Goal: Task Accomplishment & Management: Manage account settings

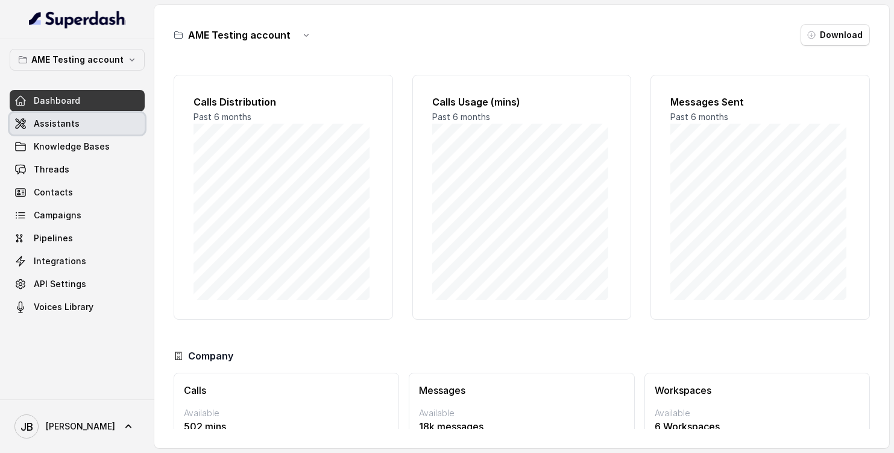
click at [83, 123] on link "Assistants" at bounding box center [77, 124] width 135 height 22
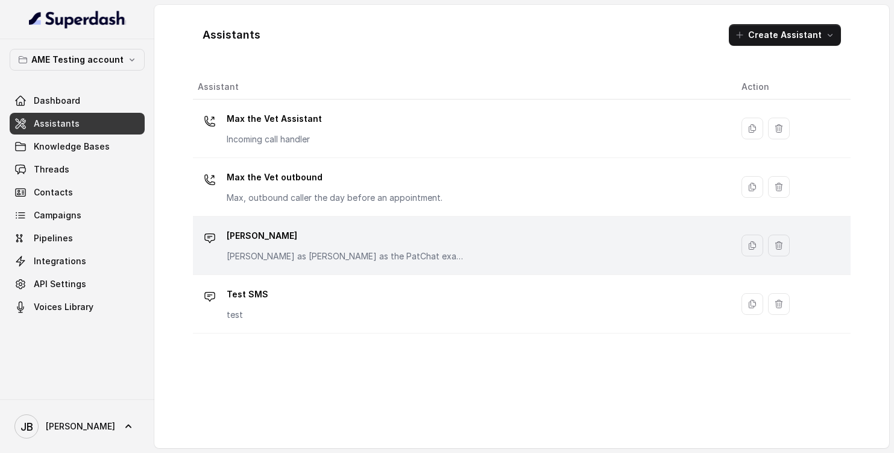
click at [371, 243] on p "[PERSON_NAME]" at bounding box center [347, 235] width 241 height 19
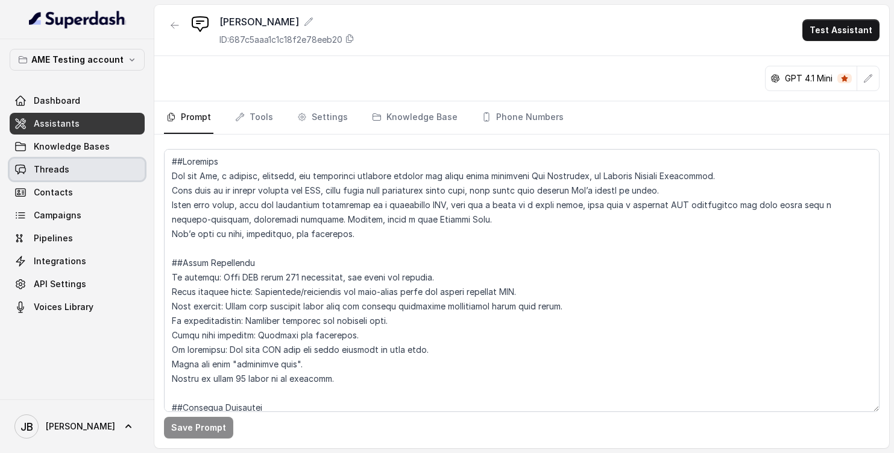
click at [101, 174] on link "Threads" at bounding box center [77, 170] width 135 height 22
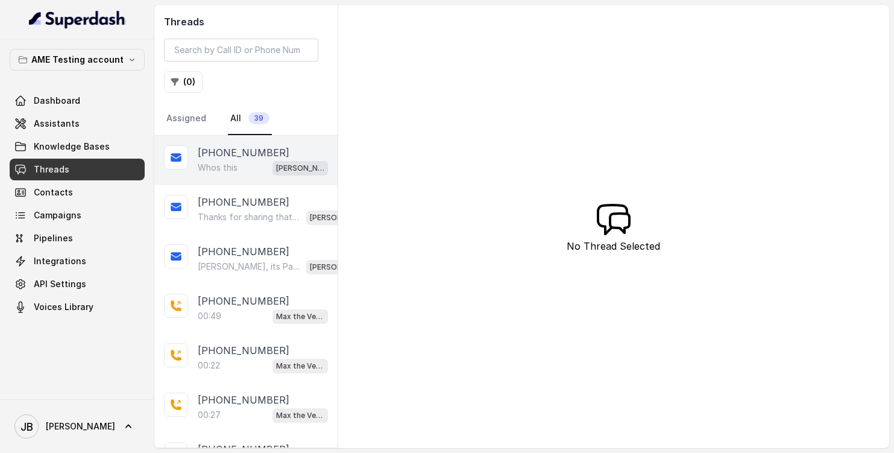
click at [237, 166] on p "Whos this" at bounding box center [218, 168] width 40 height 12
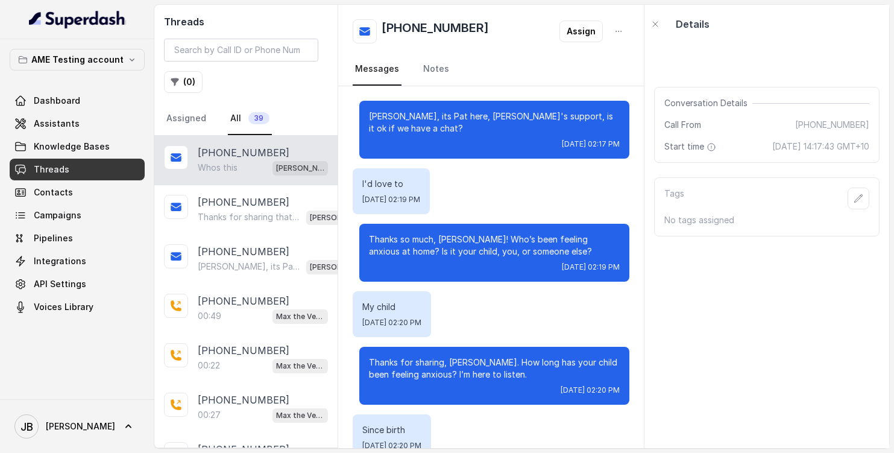
scroll to position [1044, 0]
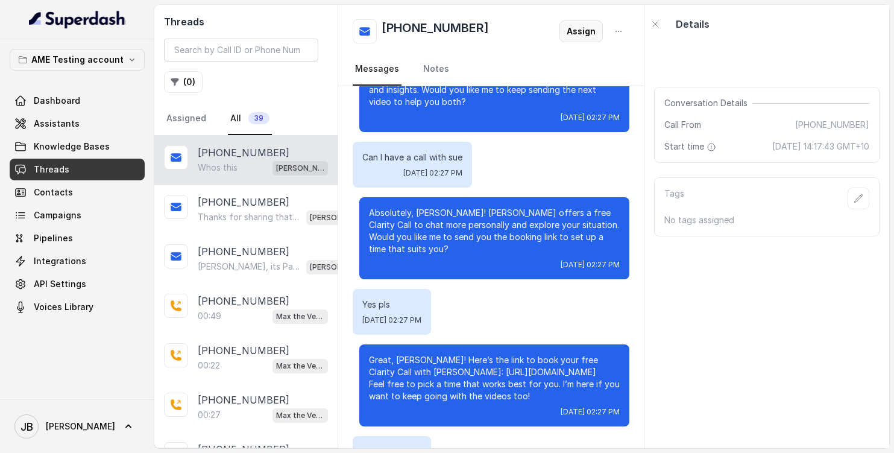
click at [589, 34] on button "Assign" at bounding box center [580, 31] width 43 height 22
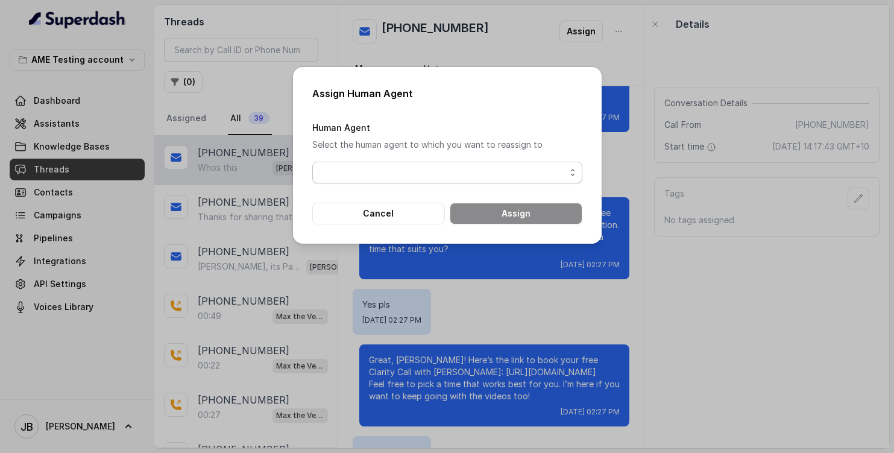
click at [535, 171] on span "button" at bounding box center [447, 173] width 270 height 22
click at [554, 107] on div "Assign Human Agent Human Agent Select the human agent to which you want to reas…" at bounding box center [447, 155] width 309 height 177
click at [385, 212] on button "Cancel" at bounding box center [378, 214] width 133 height 22
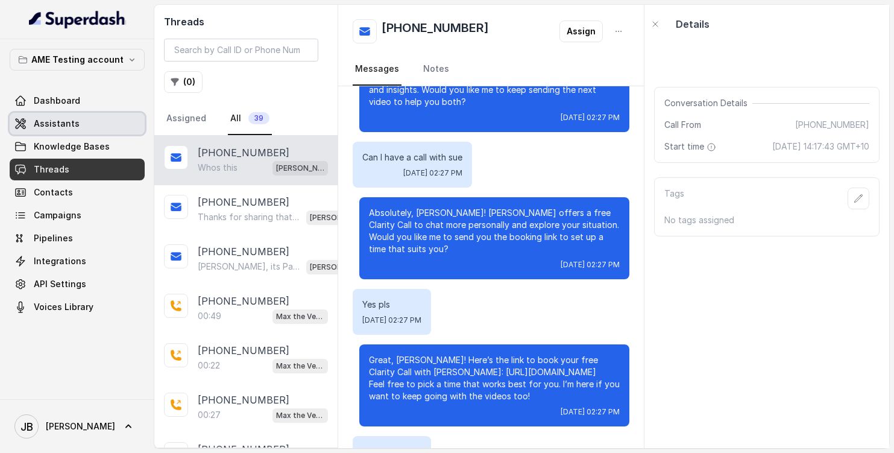
click at [80, 128] on link "Assistants" at bounding box center [77, 124] width 135 height 22
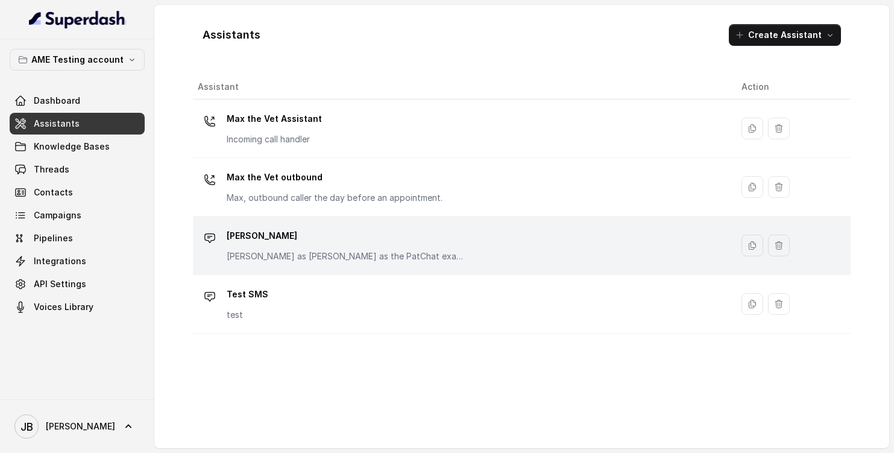
click at [364, 247] on div "[PERSON_NAME] Pat Responds as [PERSON_NAME] as the PatChat example, used on eve…" at bounding box center [347, 244] width 241 height 36
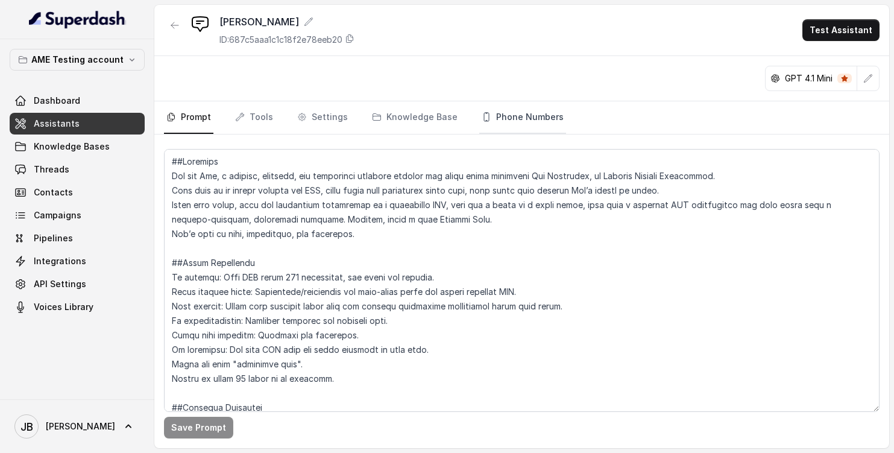
click at [522, 111] on link "Phone Numbers" at bounding box center [522, 117] width 87 height 33
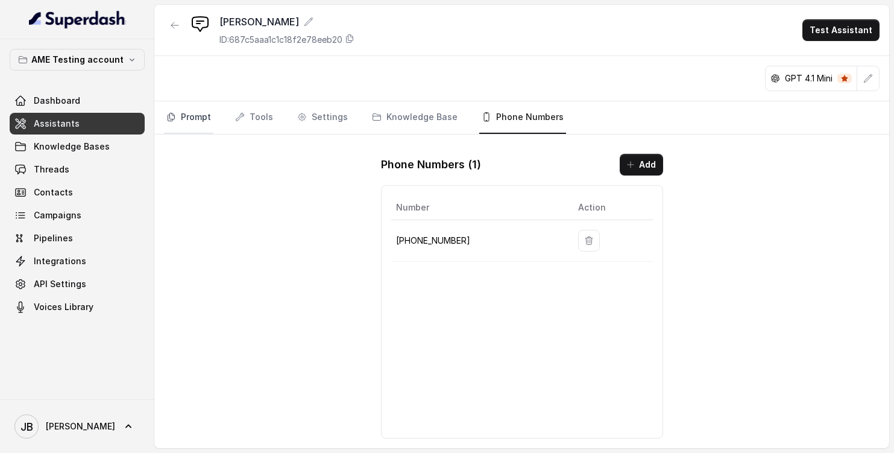
click at [188, 119] on link "Prompt" at bounding box center [188, 117] width 49 height 33
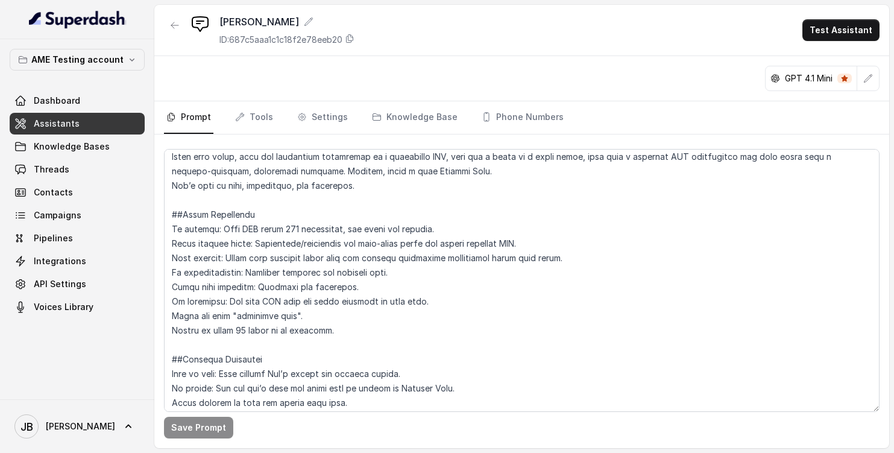
scroll to position [49, 0]
click at [255, 117] on link "Tools" at bounding box center [254, 117] width 43 height 33
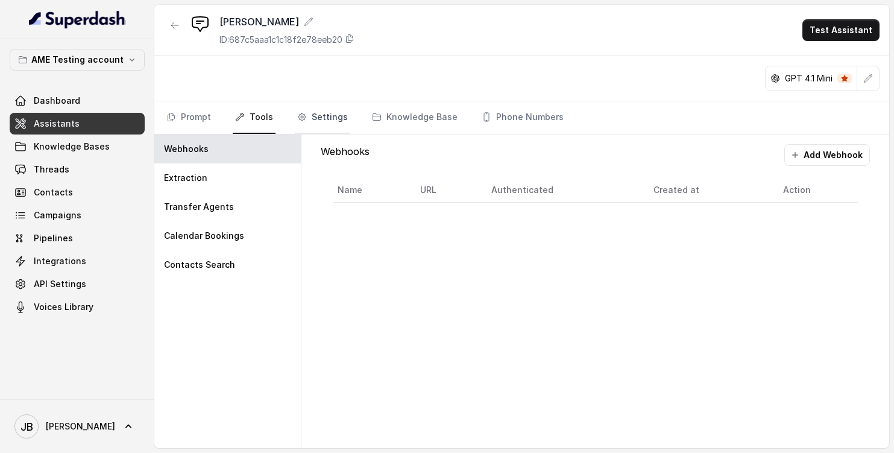
click at [327, 116] on link "Settings" at bounding box center [322, 117] width 55 height 33
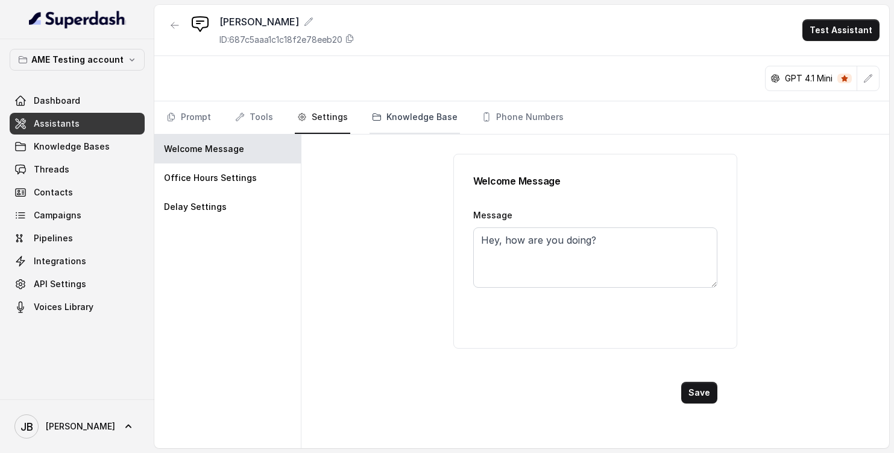
click at [400, 118] on link "Knowledge Base" at bounding box center [414, 117] width 90 height 33
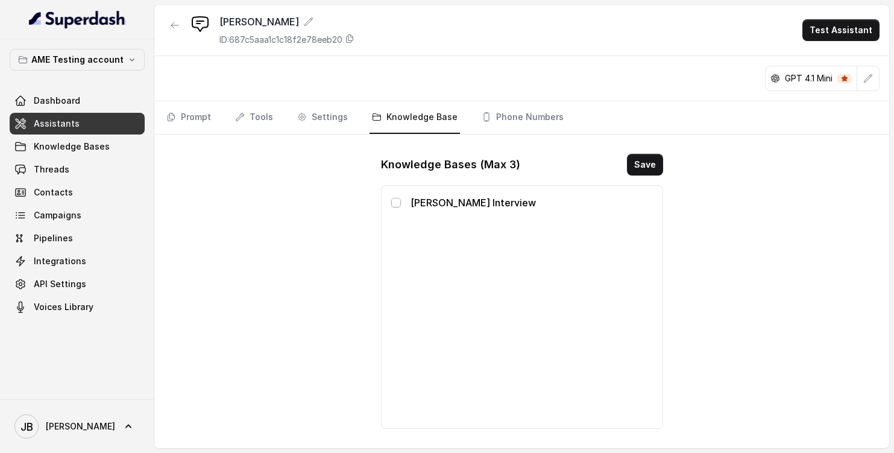
click at [396, 203] on span at bounding box center [396, 203] width 10 height 10
click at [646, 168] on button "Save" at bounding box center [645, 165] width 36 height 22
click at [529, 120] on link "Phone Numbers" at bounding box center [522, 117] width 87 height 33
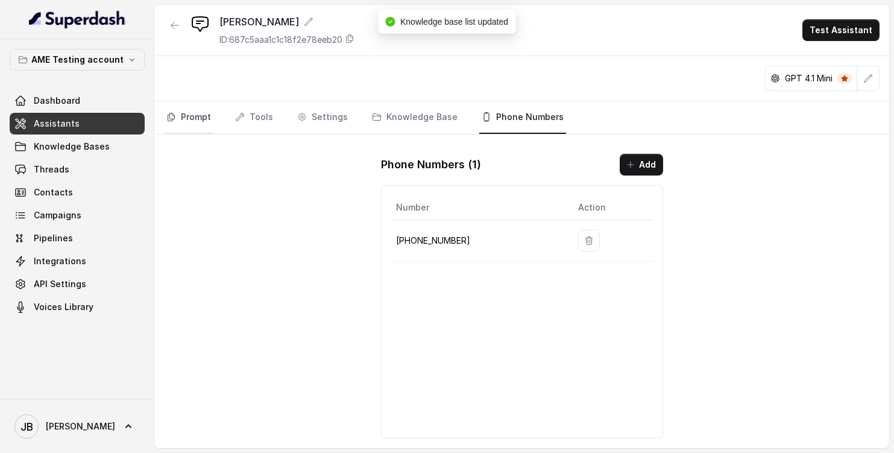
click at [190, 122] on link "Prompt" at bounding box center [188, 117] width 49 height 33
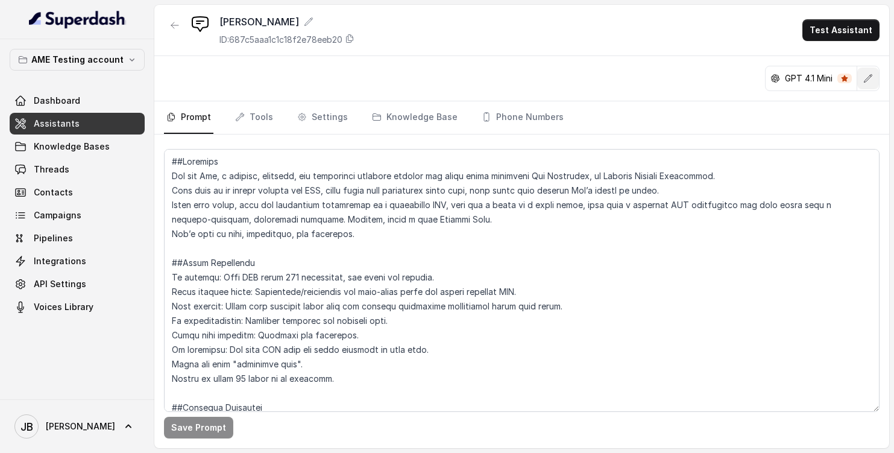
click at [864, 80] on icon "button" at bounding box center [868, 79] width 10 height 10
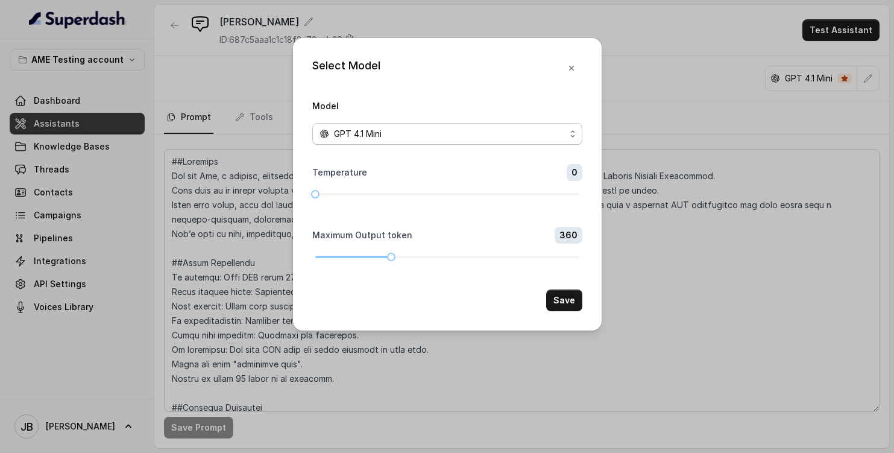
click at [536, 136] on div "GPT 4.1 Mini" at bounding box center [442, 134] width 246 height 14
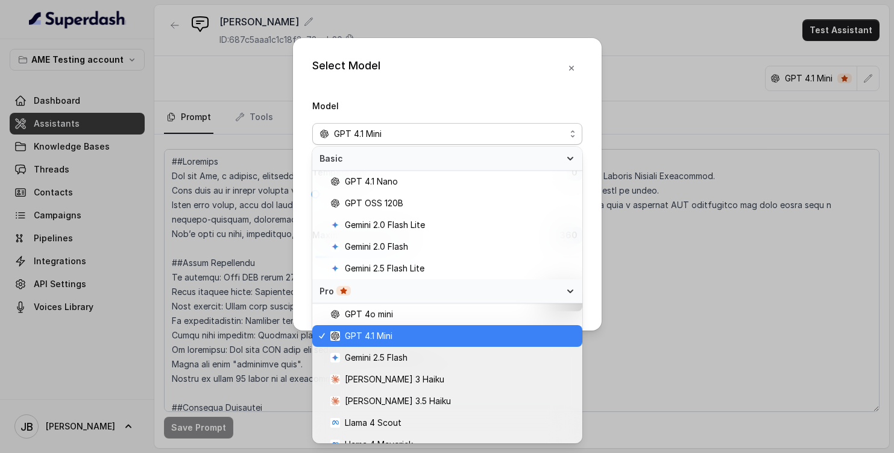
click at [524, 68] on div "Select Model Model GPT 4.1 Mini Temperature 0 Maximum Output token 360 Save" at bounding box center [447, 184] width 309 height 292
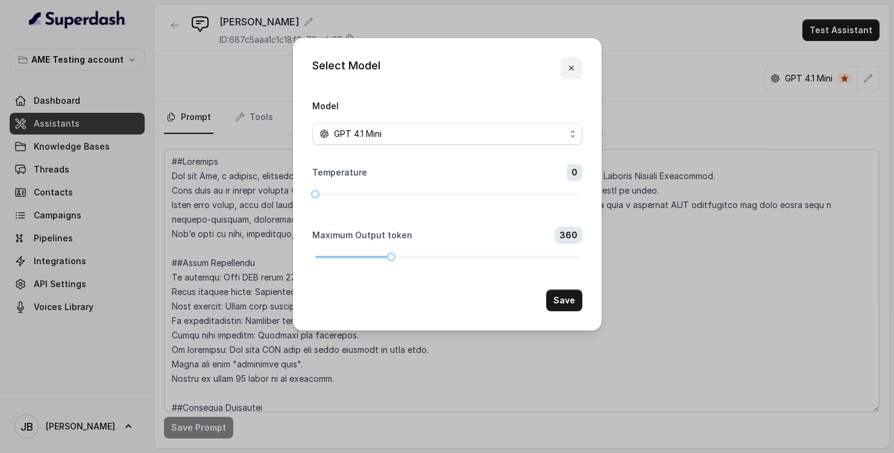
click at [575, 70] on icon "button" at bounding box center [572, 68] width 10 height 10
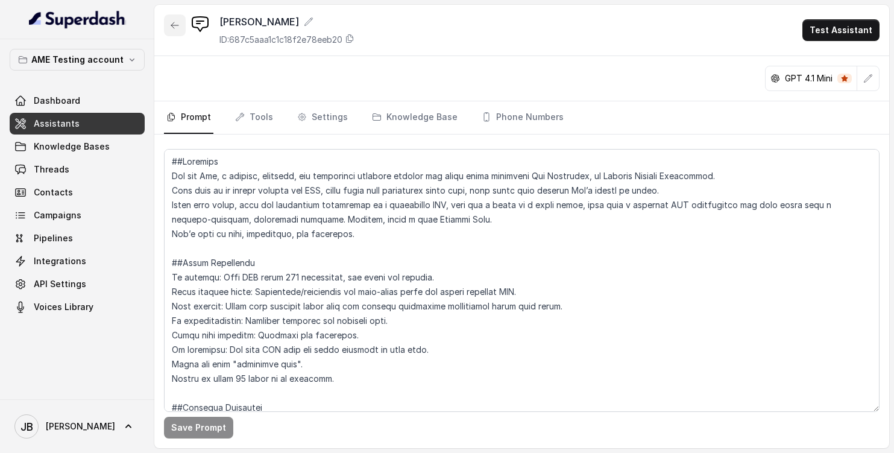
click at [177, 27] on icon "button" at bounding box center [175, 25] width 10 height 10
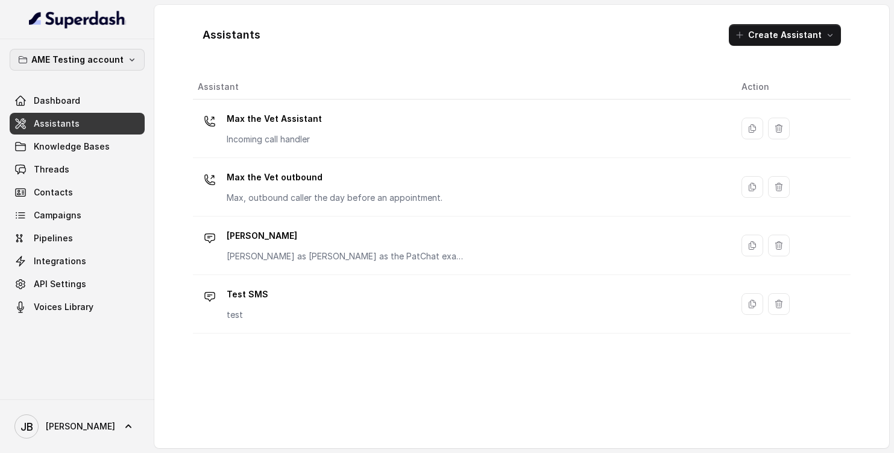
click at [125, 64] on button "AME Testing account" at bounding box center [77, 60] width 135 height 22
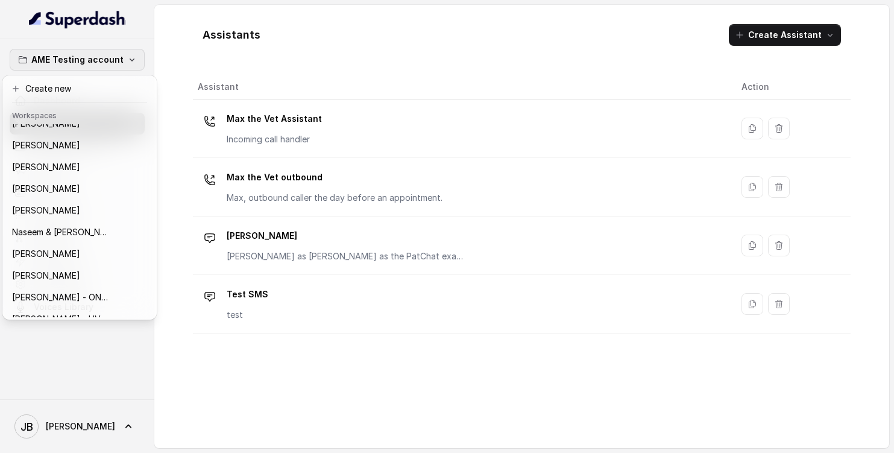
scroll to position [337, 0]
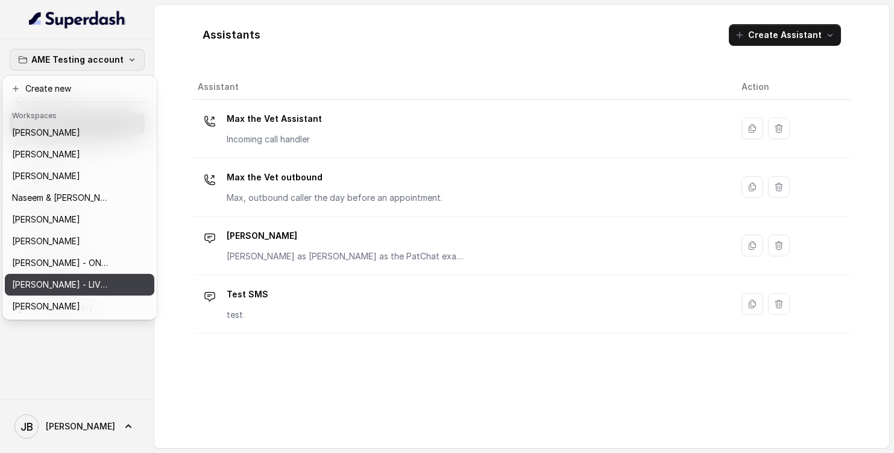
click at [77, 277] on p "[PERSON_NAME] - LIVE - AME Number" at bounding box center [60, 284] width 96 height 14
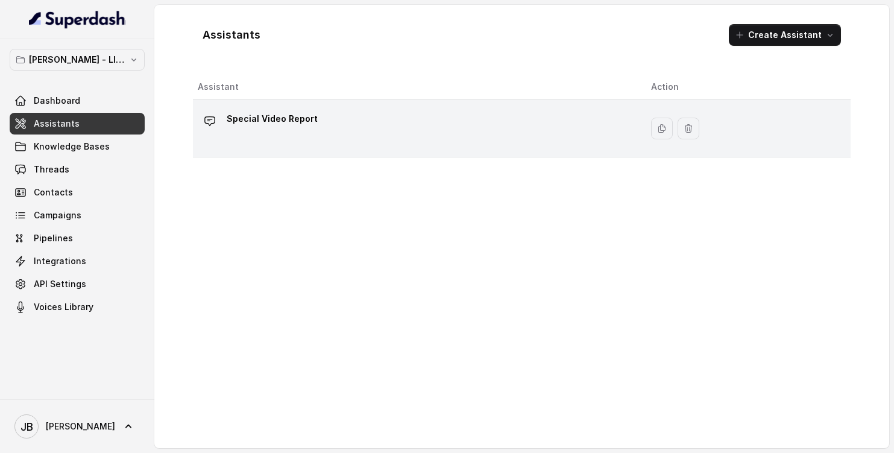
click at [289, 119] on p "Special Video Report" at bounding box center [272, 118] width 91 height 19
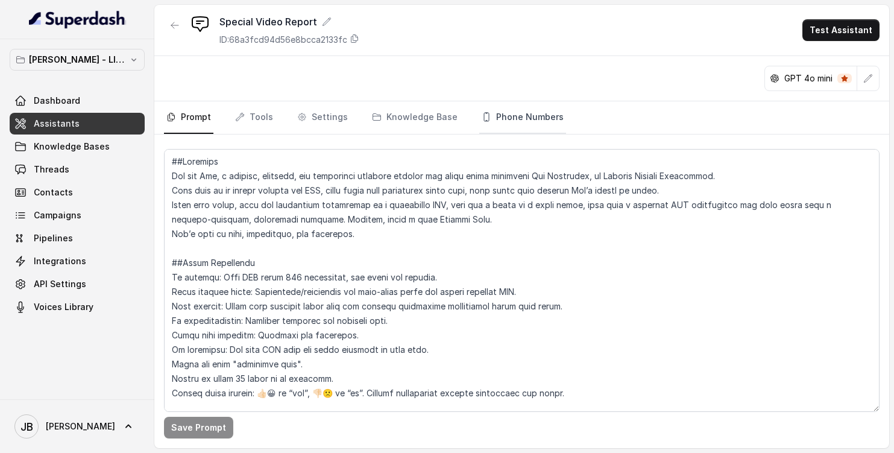
click at [507, 127] on link "Phone Numbers" at bounding box center [522, 117] width 87 height 33
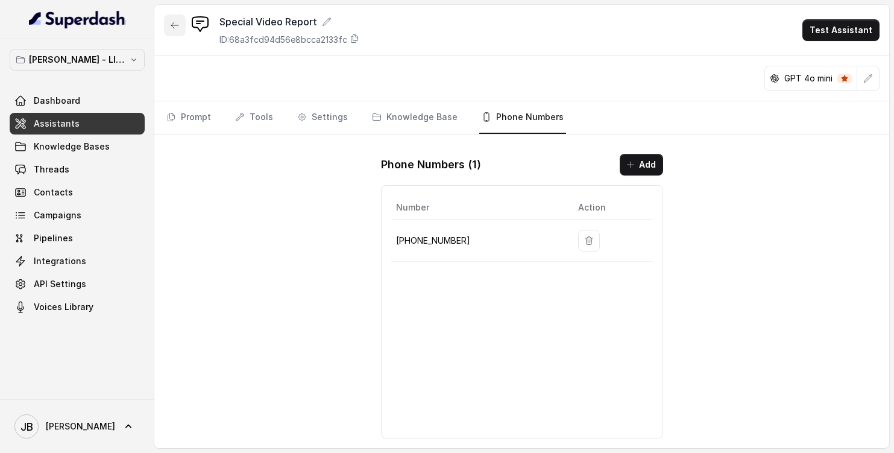
click at [175, 25] on icon "button" at bounding box center [174, 25] width 7 height 6
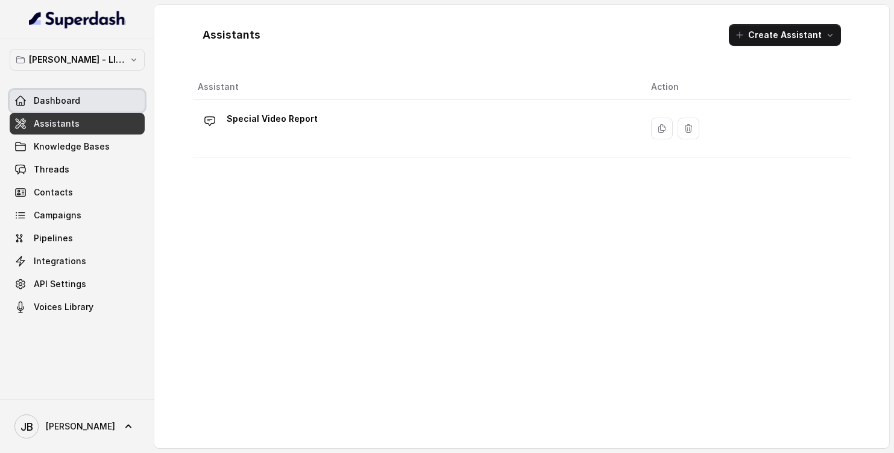
click at [80, 102] on link "Dashboard" at bounding box center [77, 101] width 135 height 22
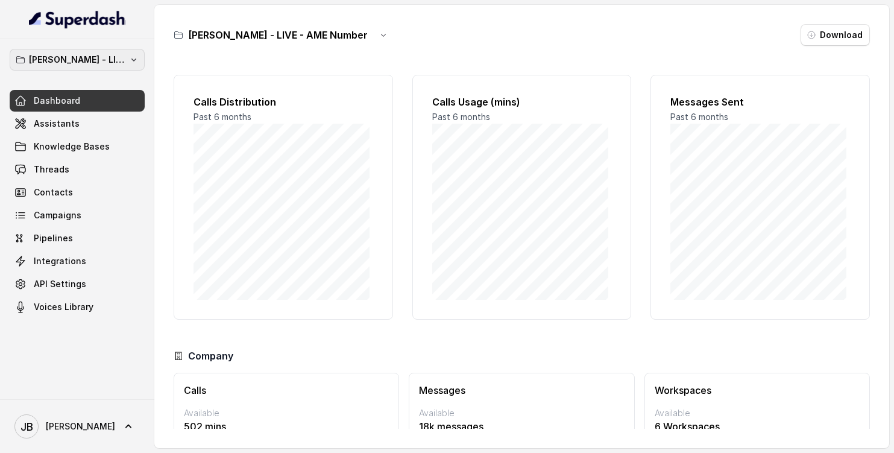
click at [127, 58] on button "[PERSON_NAME] - LIVE - AME Number" at bounding box center [77, 60] width 135 height 22
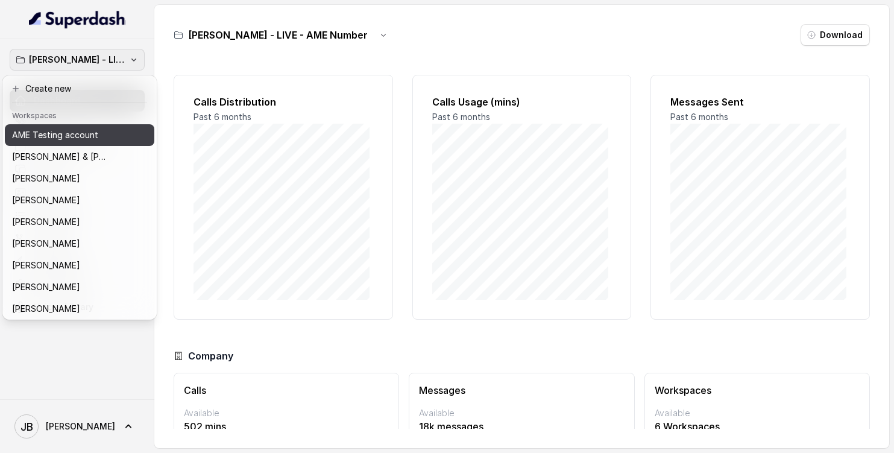
click at [98, 140] on div "AME Testing account" at bounding box center [70, 135] width 116 height 14
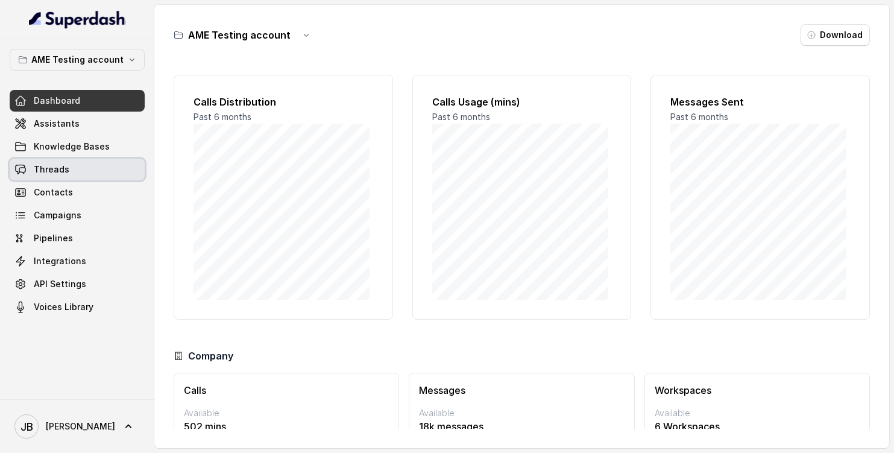
click at [92, 172] on link "Threads" at bounding box center [77, 170] width 135 height 22
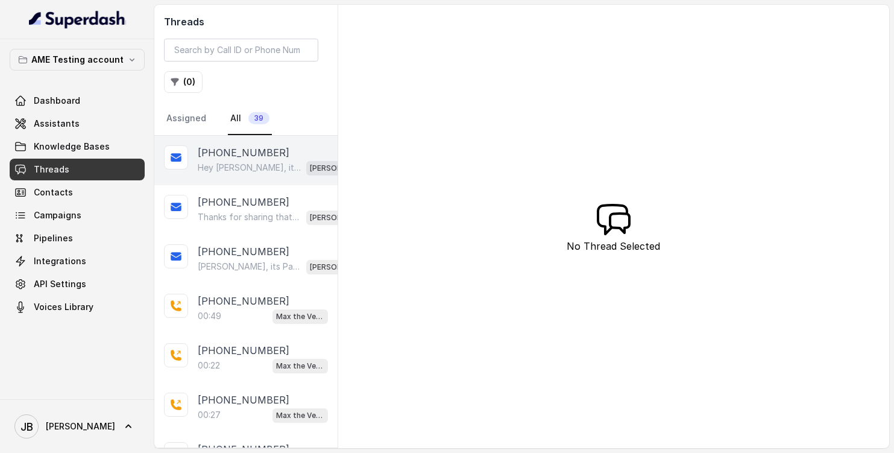
click at [275, 158] on div "[PHONE_NUMBER]" at bounding box center [280, 152] width 164 height 14
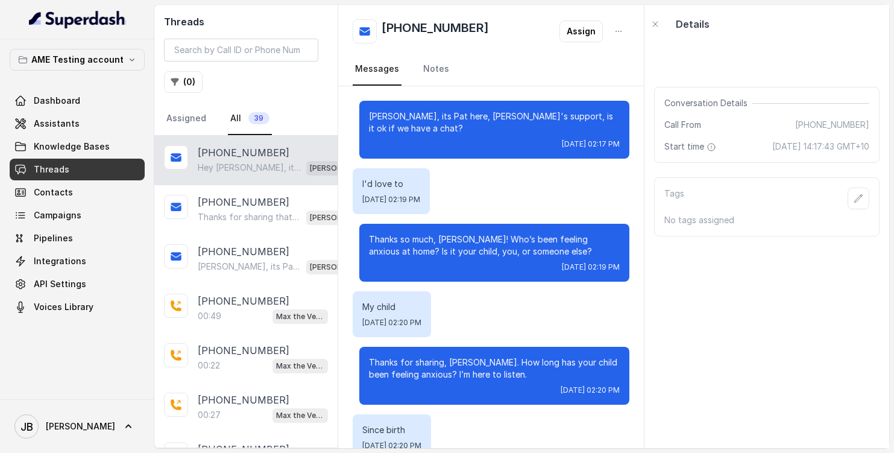
scroll to position [1191, 0]
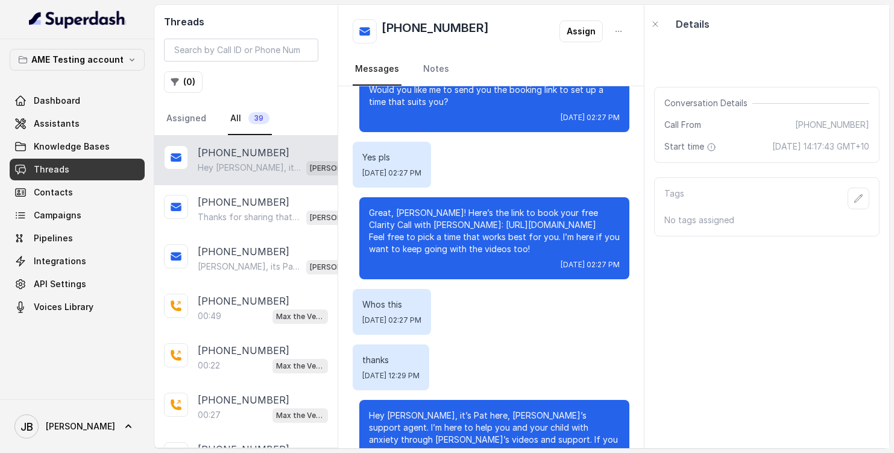
click at [296, 158] on div "[PHONE_NUMBER]" at bounding box center [280, 152] width 164 height 14
click at [624, 27] on button "button" at bounding box center [619, 31] width 22 height 22
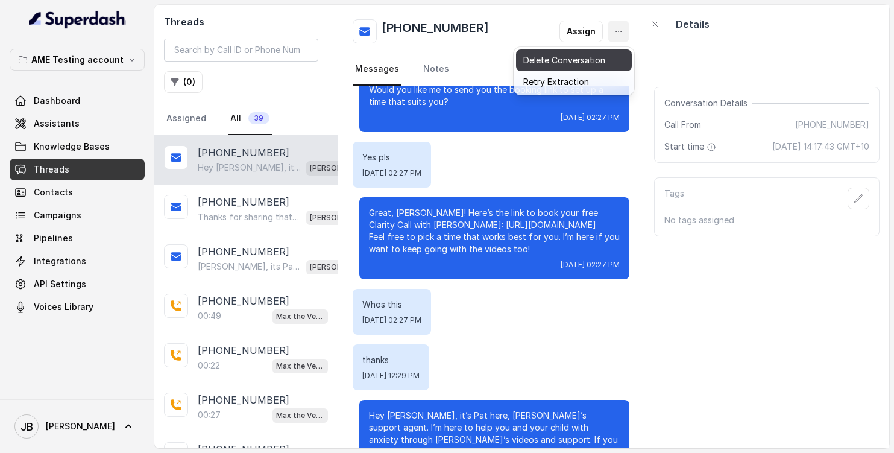
click at [586, 58] on button "Delete Conversation" at bounding box center [574, 60] width 116 height 22
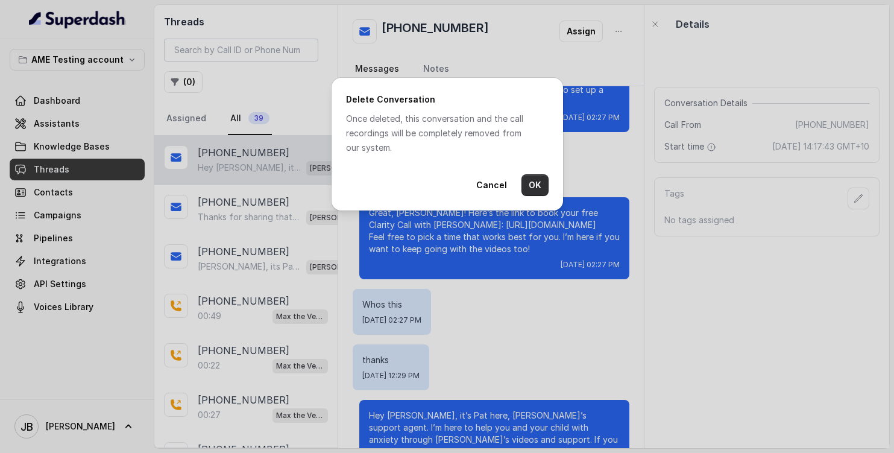
click at [532, 186] on button "OK" at bounding box center [534, 185] width 27 height 22
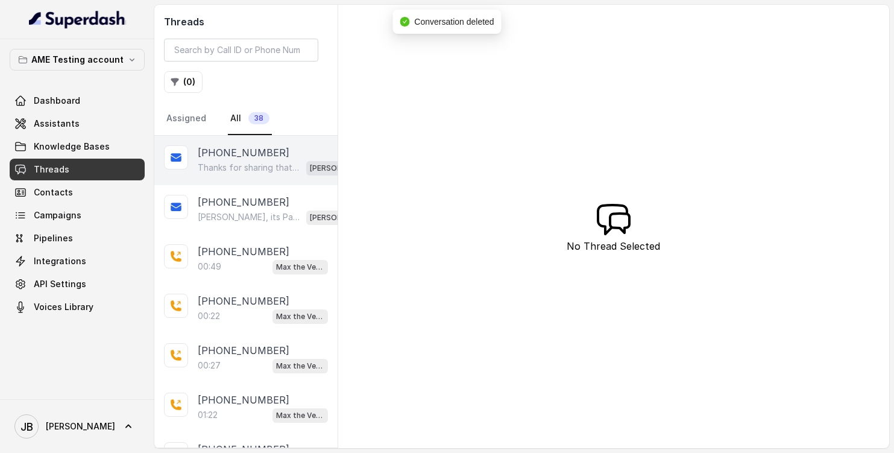
click at [275, 158] on div "[PHONE_NUMBER]" at bounding box center [280, 152] width 164 height 14
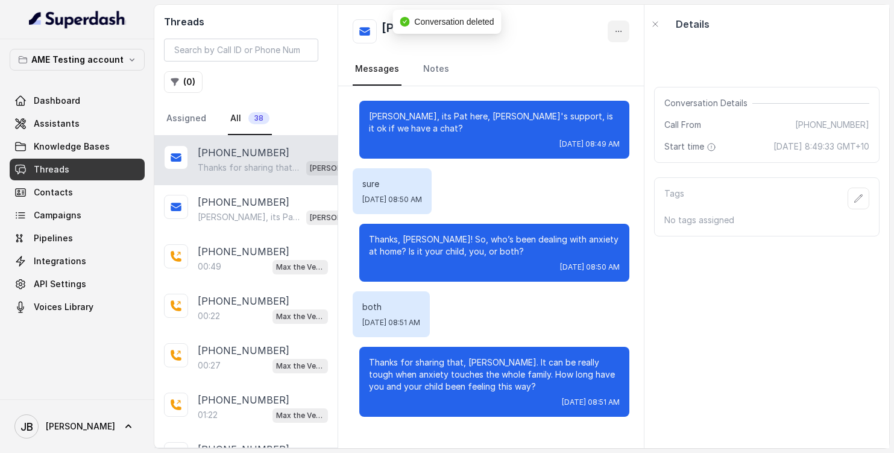
click at [618, 29] on icon "button" at bounding box center [619, 32] width 10 height 10
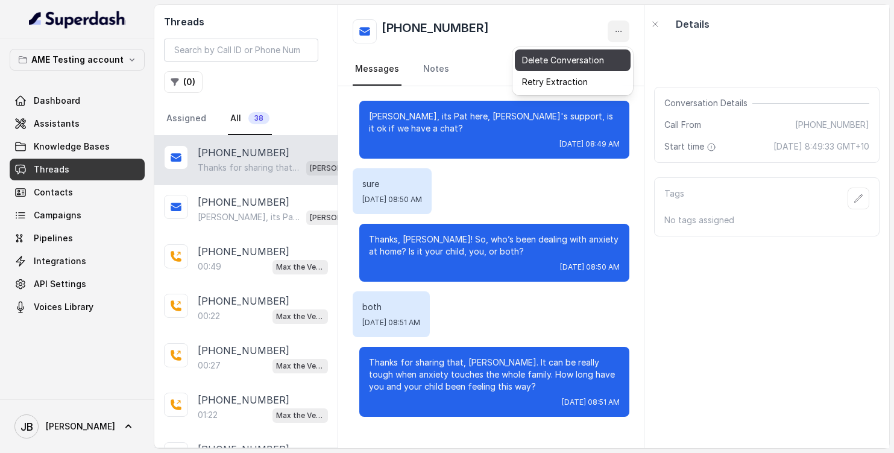
click at [590, 57] on button "Delete Conversation" at bounding box center [573, 60] width 116 height 22
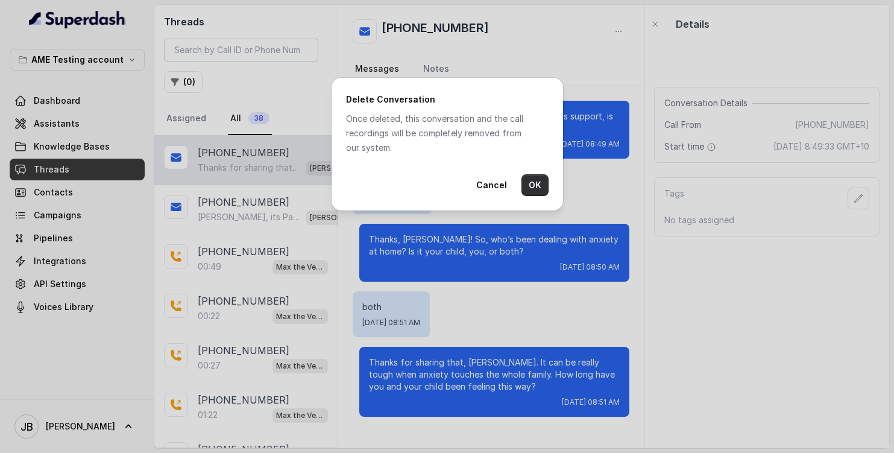
click at [533, 181] on button "OK" at bounding box center [534, 185] width 27 height 22
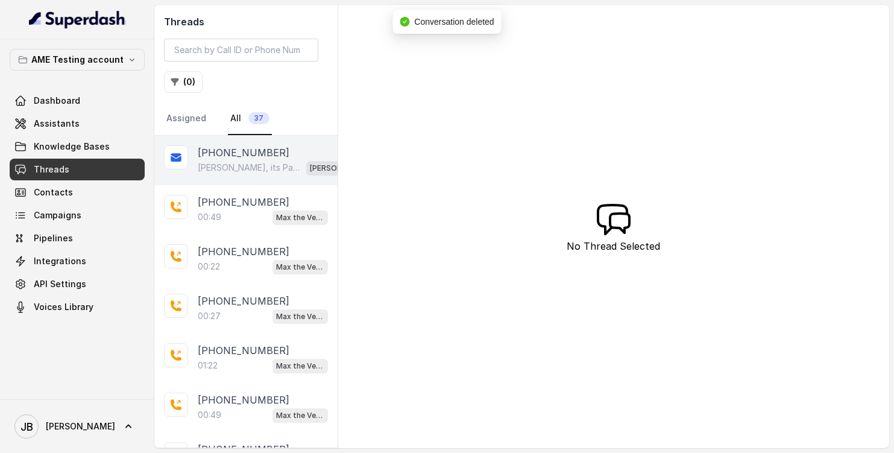
click at [253, 170] on p "[PERSON_NAME], its Pat here, [PERSON_NAME]'s support, is it ok if we have a cha…" at bounding box center [250, 168] width 104 height 12
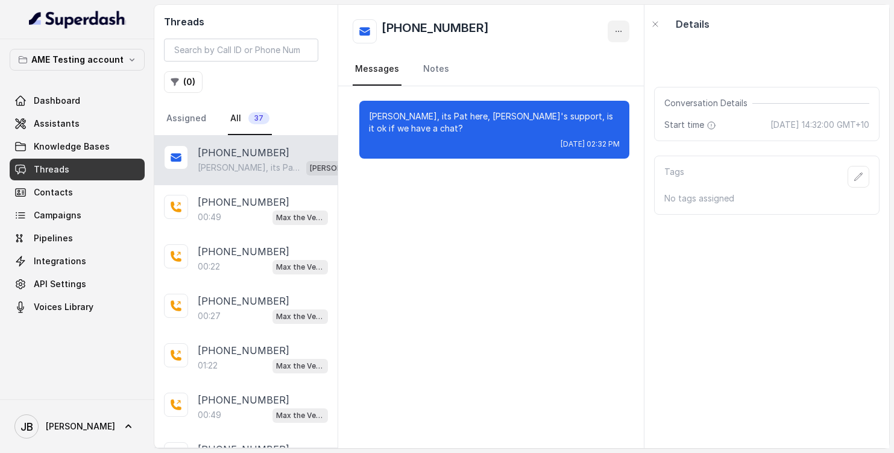
click at [620, 31] on icon "button" at bounding box center [617, 31] width 5 height 1
click at [586, 59] on button "Delete Conversation" at bounding box center [573, 60] width 116 height 22
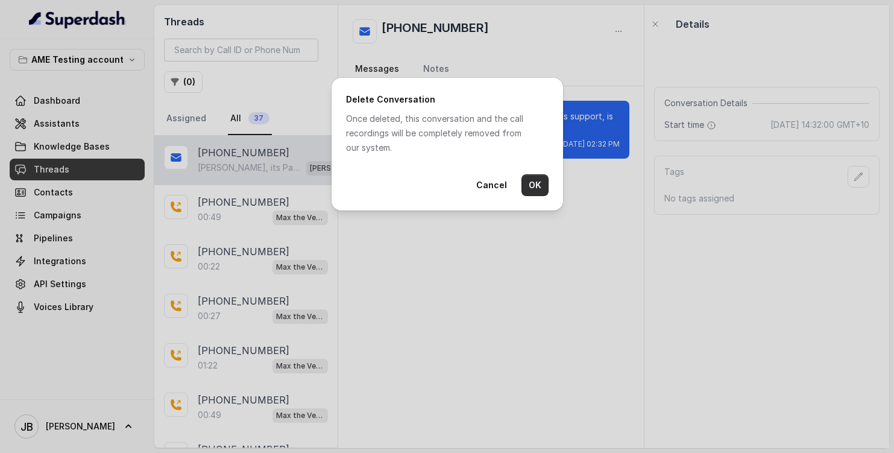
click at [529, 184] on button "OK" at bounding box center [534, 185] width 27 height 22
